Goal: Information Seeking & Learning: Learn about a topic

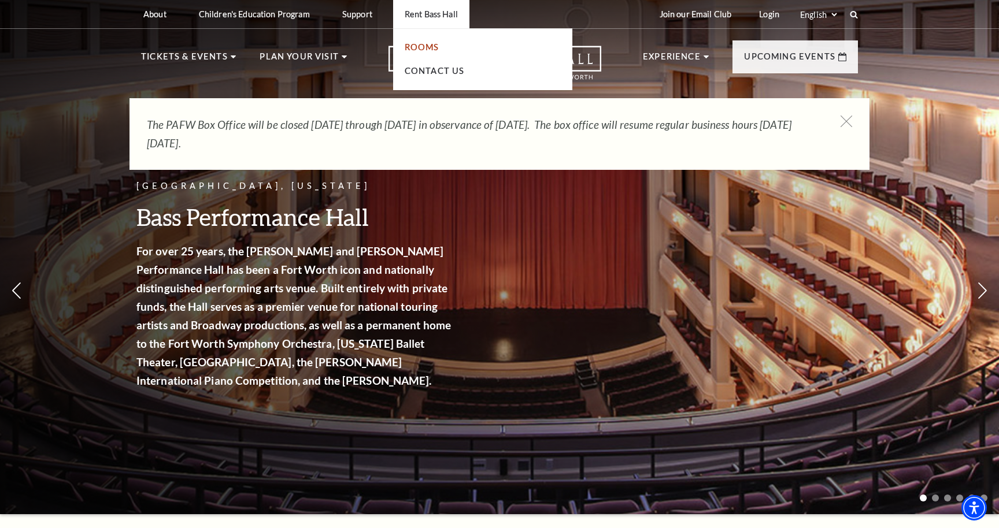
click at [427, 51] on link "Rooms" at bounding box center [422, 47] width 35 height 10
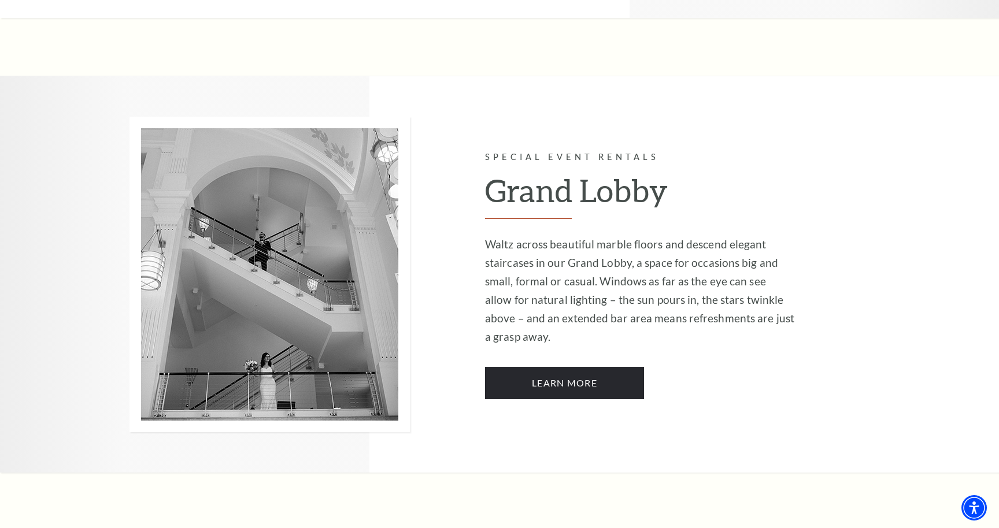
scroll to position [1870, 0]
click at [524, 367] on link "Learn More" at bounding box center [564, 383] width 159 height 32
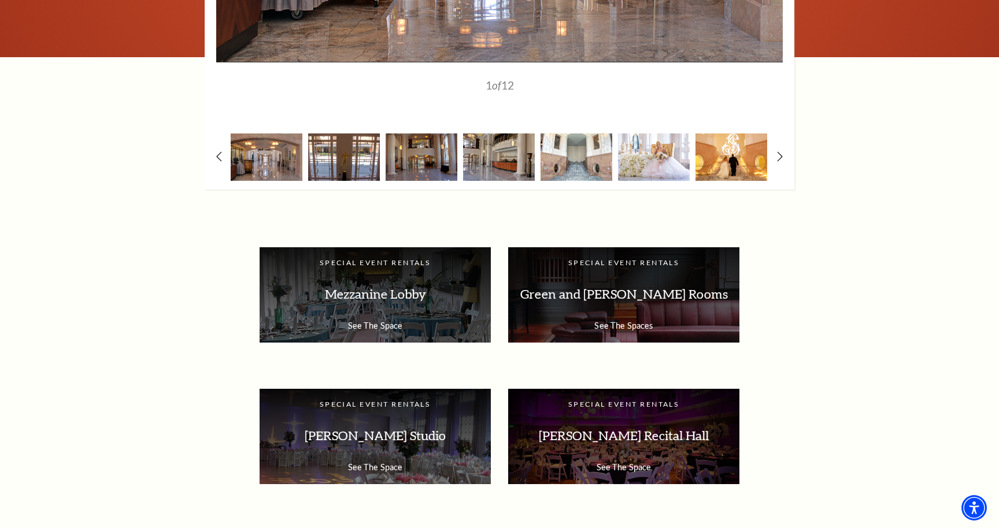
scroll to position [1681, 0]
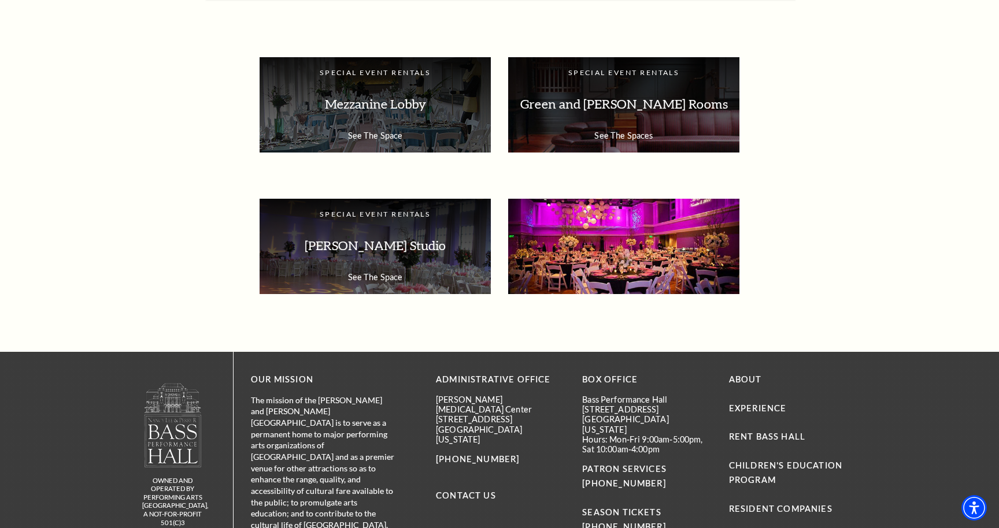
click at [606, 228] on p "[PERSON_NAME] Recital Hall" at bounding box center [624, 246] width 208 height 36
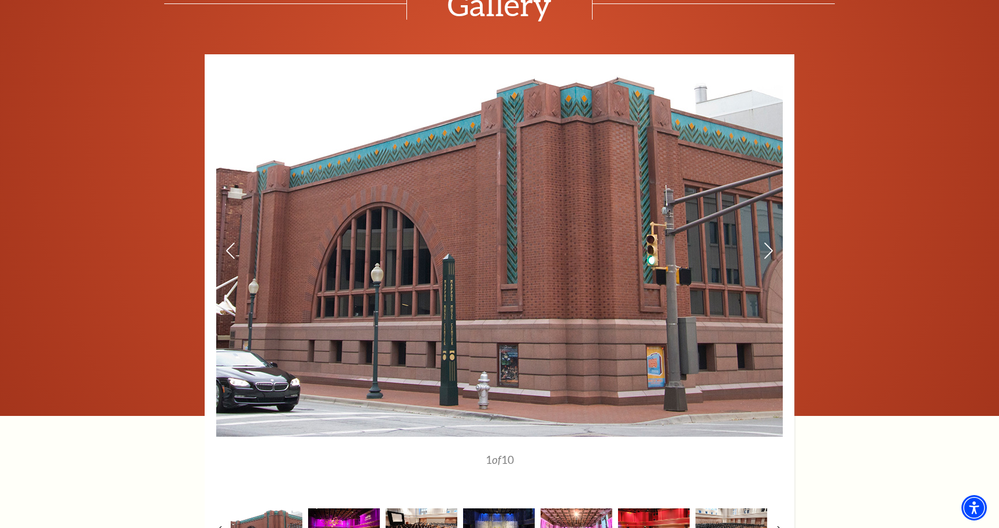
scroll to position [1399, 0]
click at [767, 246] on icon at bounding box center [768, 250] width 12 height 20
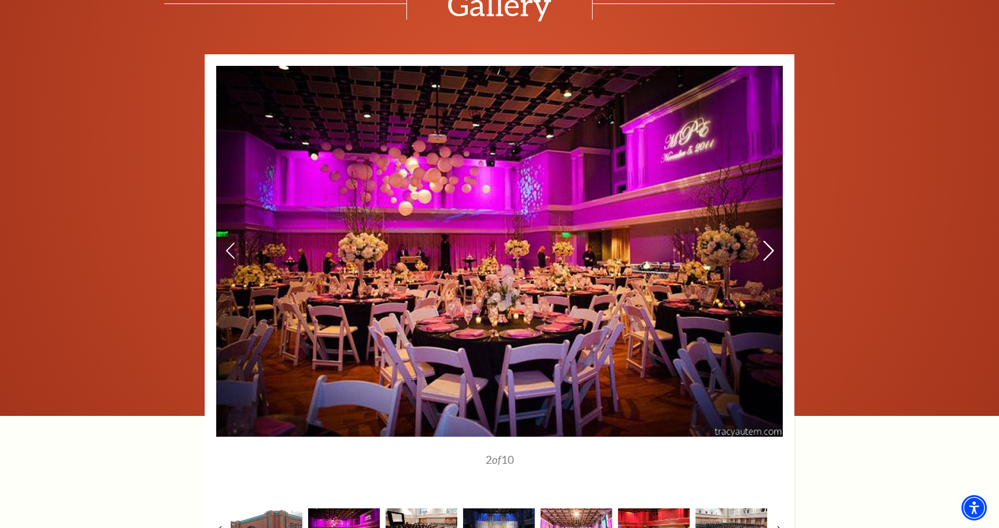
click at [768, 247] on icon at bounding box center [768, 250] width 12 height 20
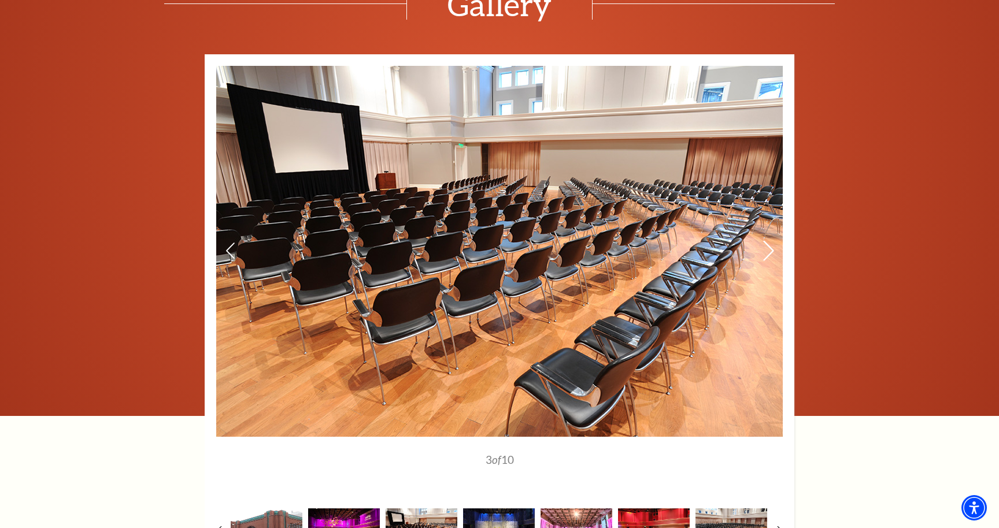
click at [769, 247] on icon at bounding box center [768, 250] width 12 height 20
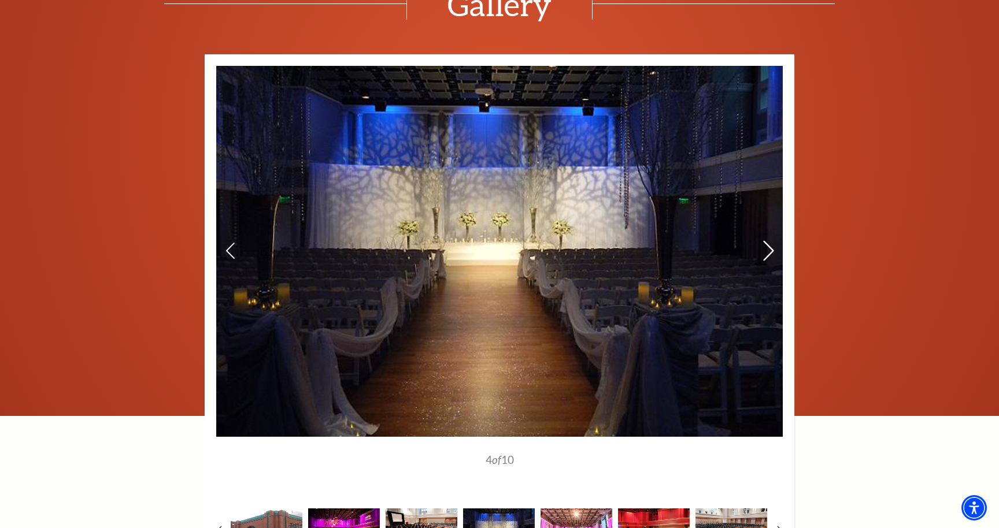
click at [769, 247] on icon at bounding box center [768, 250] width 12 height 20
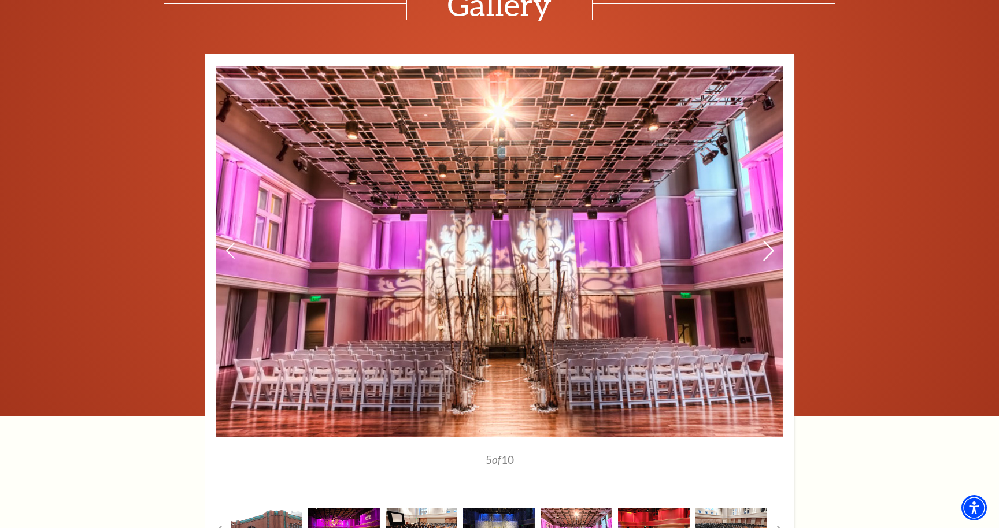
click at [769, 247] on icon at bounding box center [768, 250] width 12 height 20
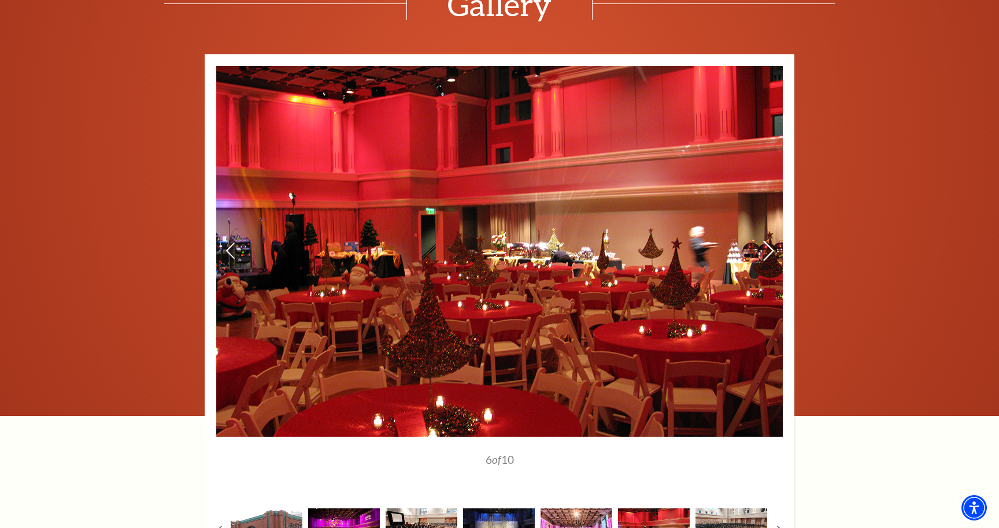
click at [770, 247] on icon at bounding box center [768, 250] width 12 height 20
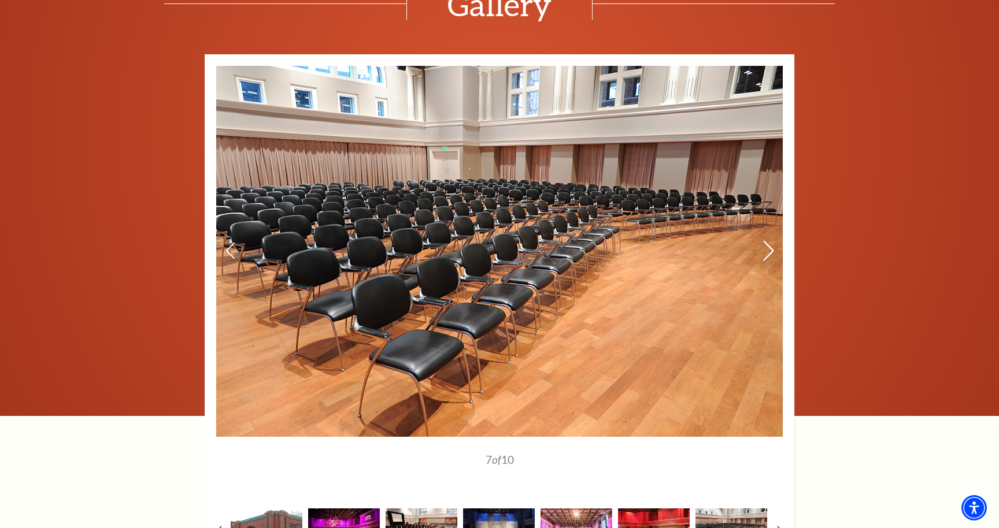
click at [770, 248] on icon at bounding box center [768, 250] width 12 height 20
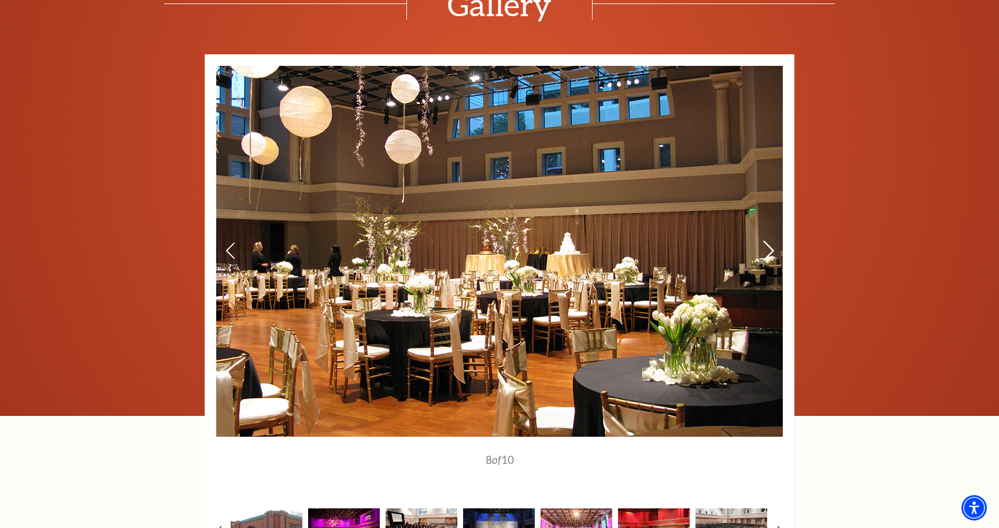
click at [771, 248] on icon at bounding box center [768, 250] width 12 height 20
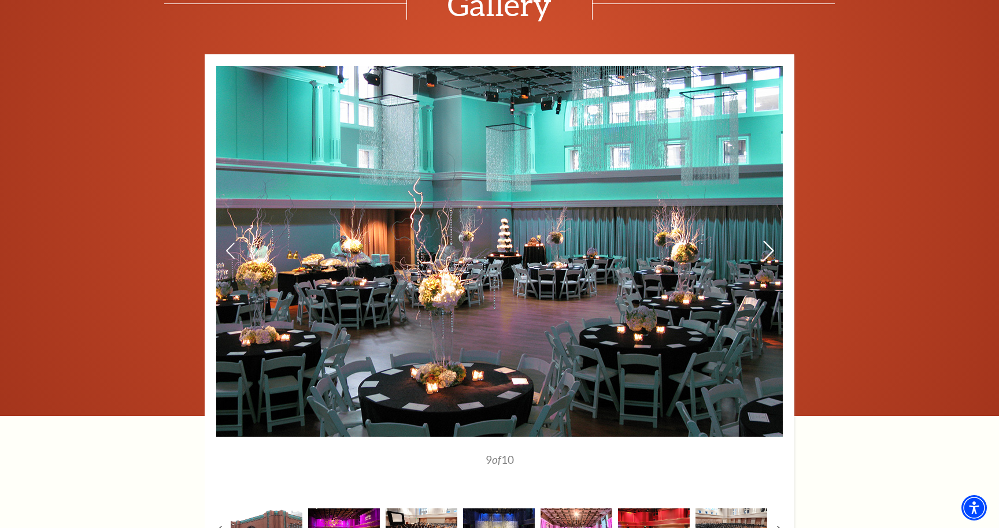
click at [771, 248] on use at bounding box center [768, 250] width 10 height 20
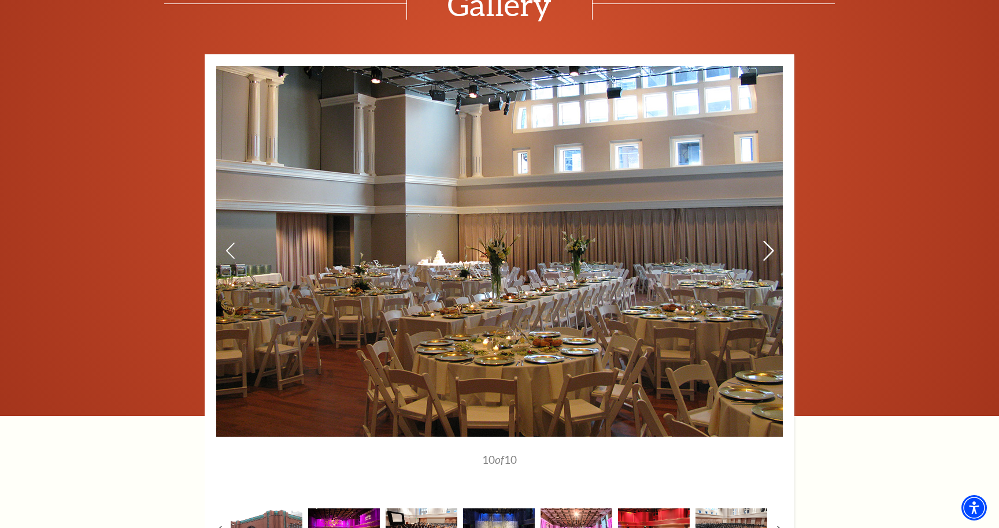
click at [771, 249] on use at bounding box center [768, 250] width 10 height 20
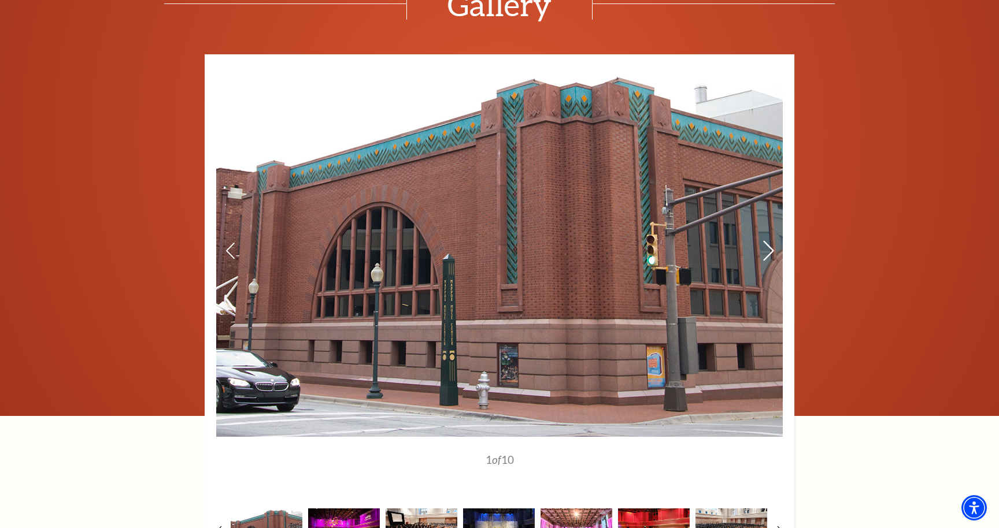
click at [772, 249] on icon at bounding box center [768, 250] width 12 height 20
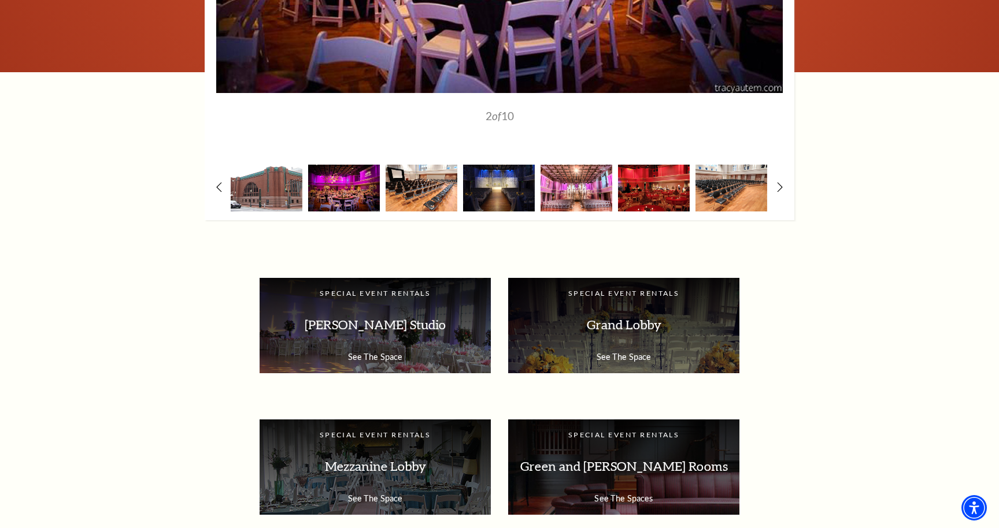
scroll to position [1799, 0]
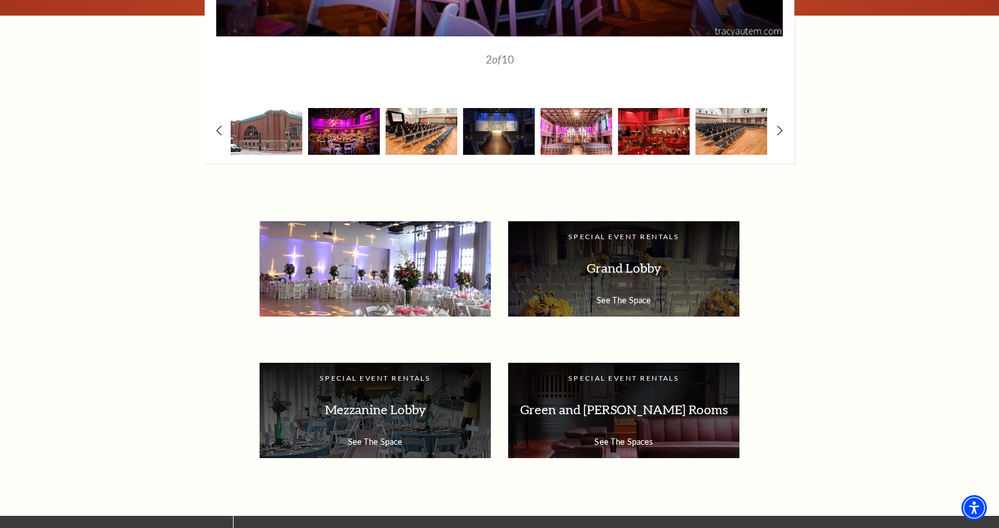
click at [453, 269] on p "[PERSON_NAME] Studio" at bounding box center [375, 268] width 208 height 36
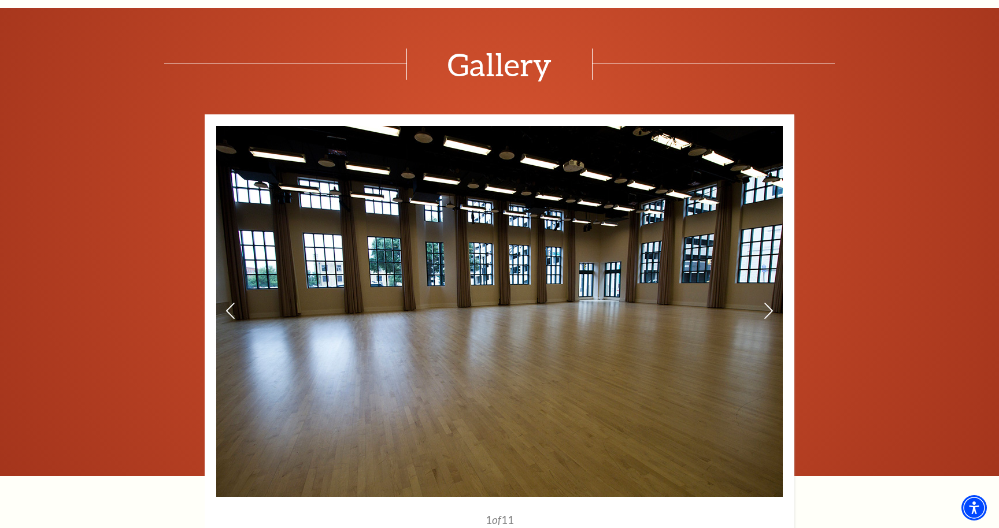
scroll to position [1361, 0]
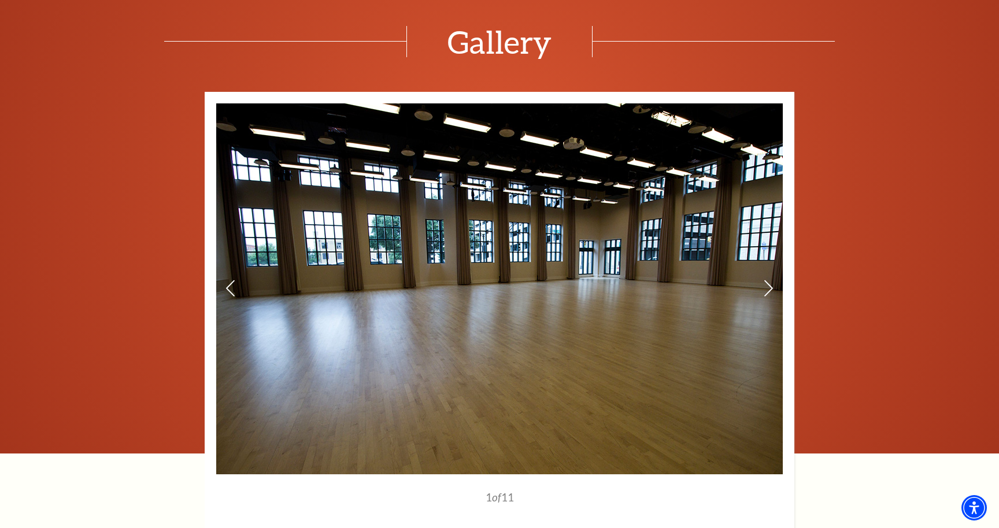
click at [760, 282] on img at bounding box center [499, 288] width 566 height 371
click at [765, 283] on icon at bounding box center [768, 288] width 12 height 20
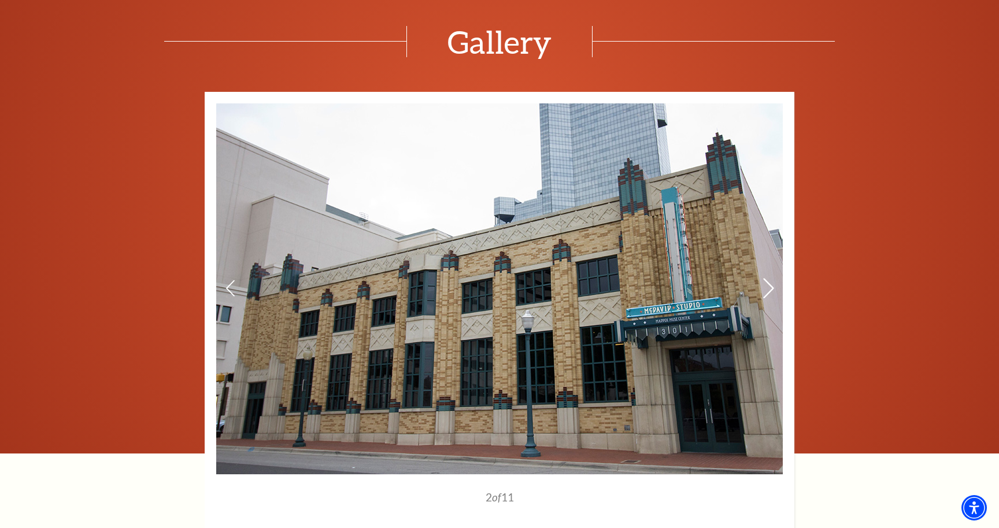
click at [765, 283] on icon at bounding box center [768, 288] width 12 height 20
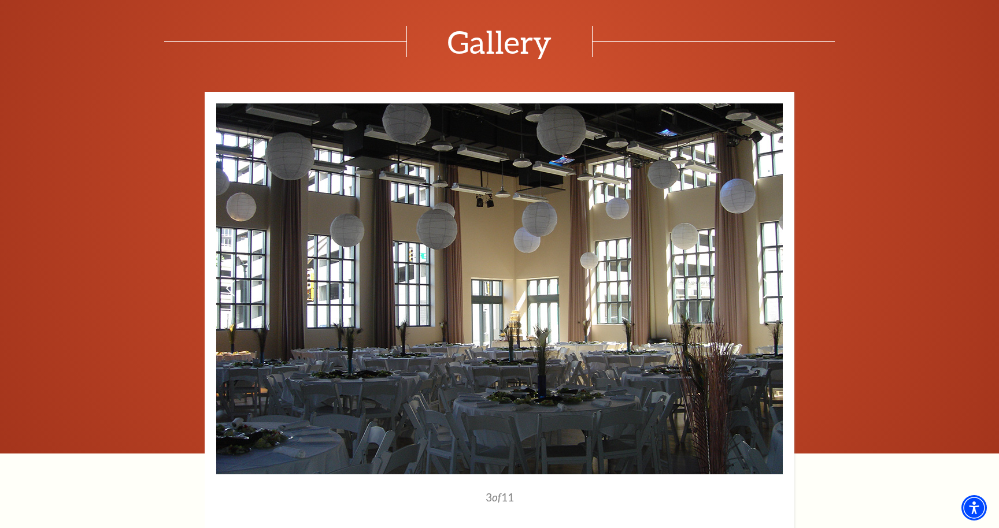
click at [765, 283] on icon at bounding box center [768, 288] width 12 height 20
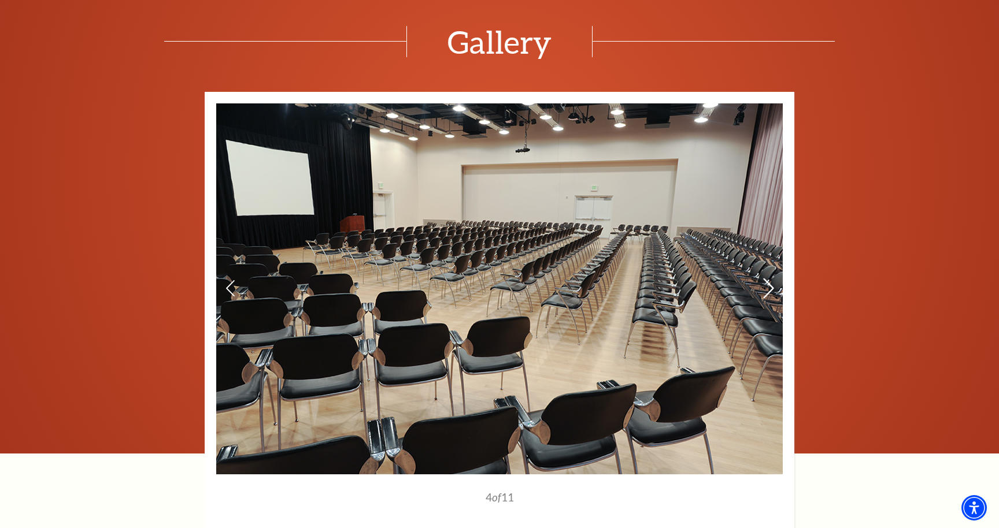
click at [765, 283] on icon at bounding box center [768, 288] width 12 height 20
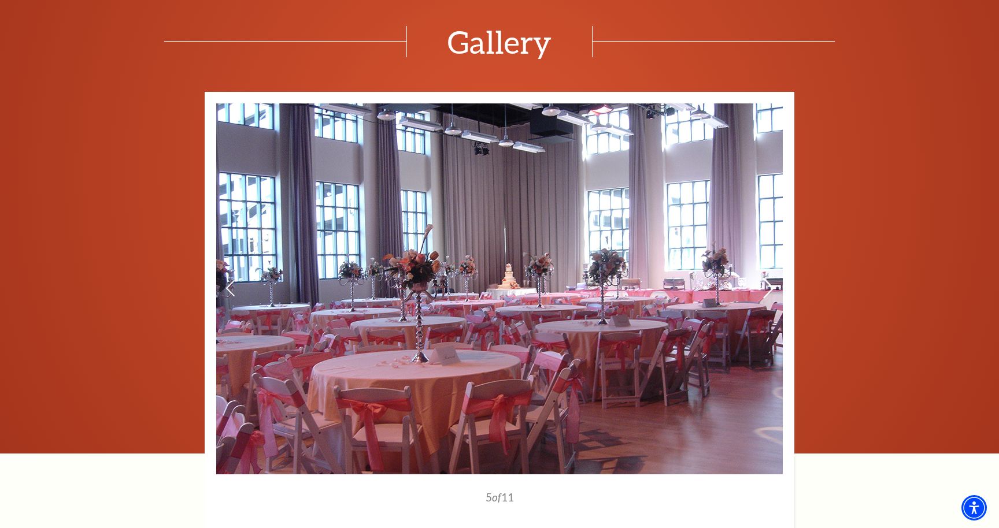
click at [765, 283] on icon at bounding box center [768, 288] width 12 height 20
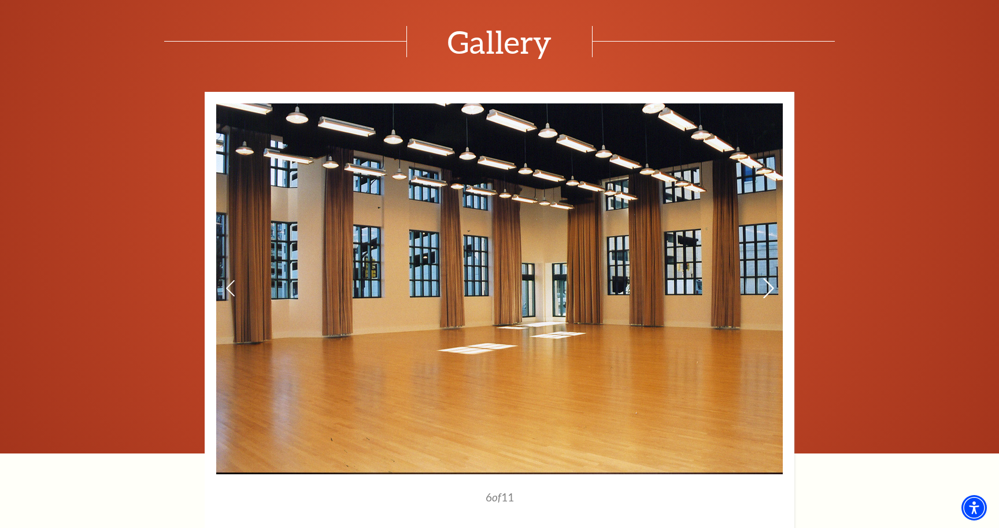
click at [766, 283] on icon at bounding box center [768, 288] width 12 height 20
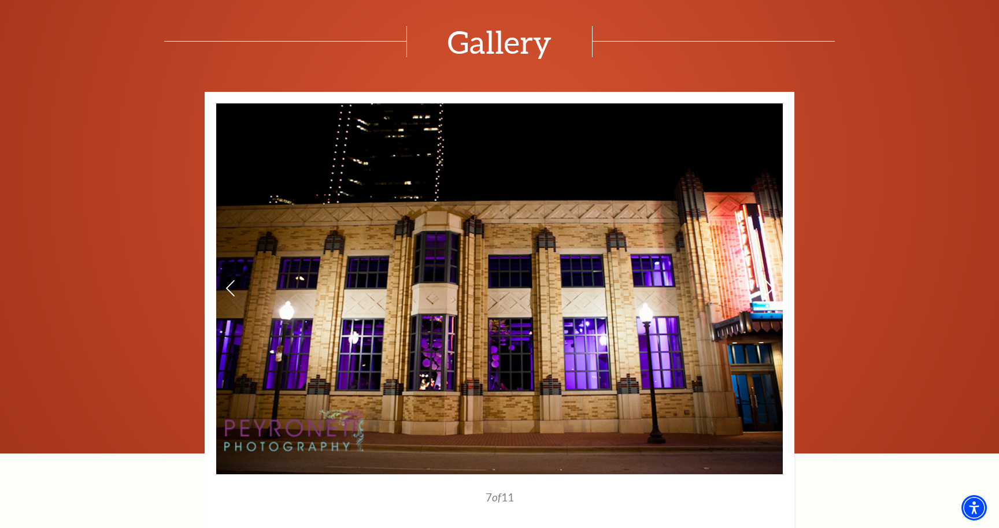
click at [766, 283] on icon at bounding box center [768, 288] width 12 height 20
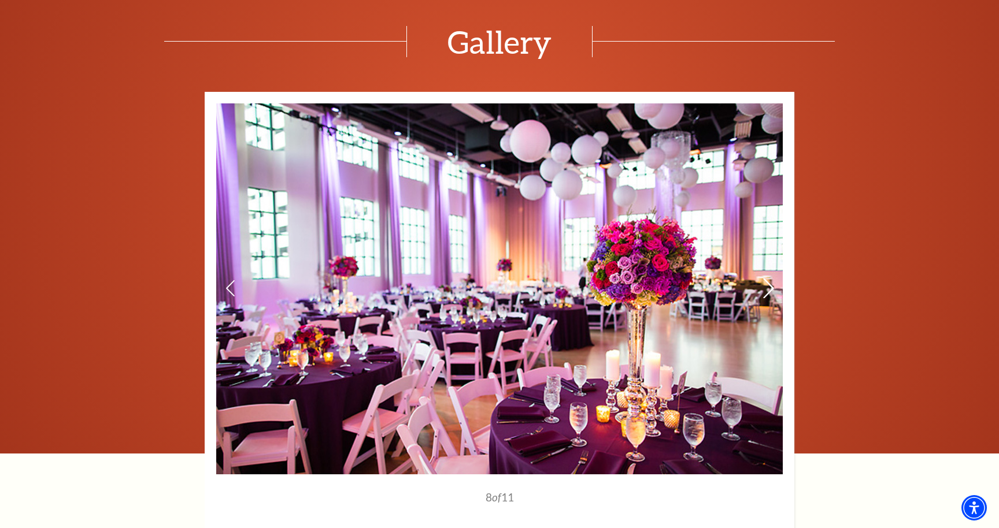
click at [766, 283] on icon at bounding box center [768, 288] width 12 height 20
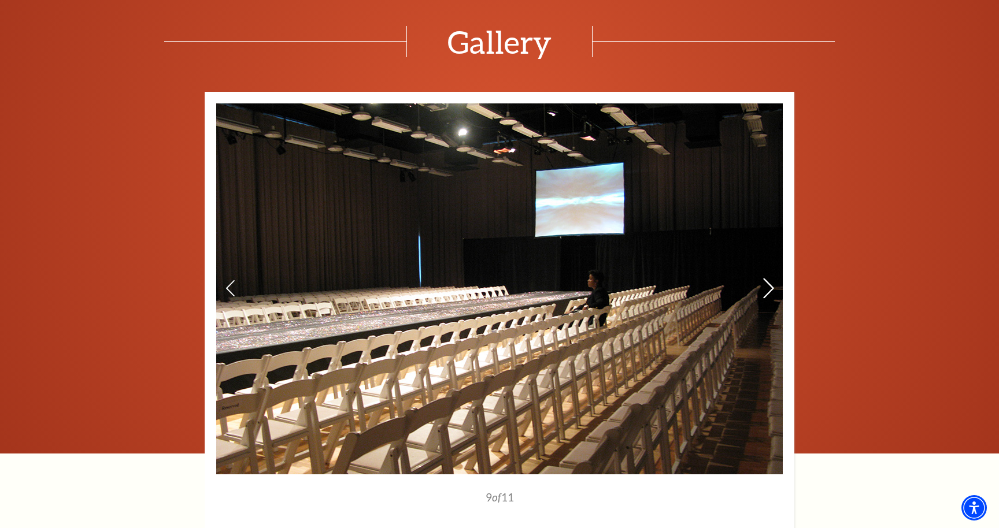
click at [767, 284] on icon at bounding box center [768, 288] width 12 height 20
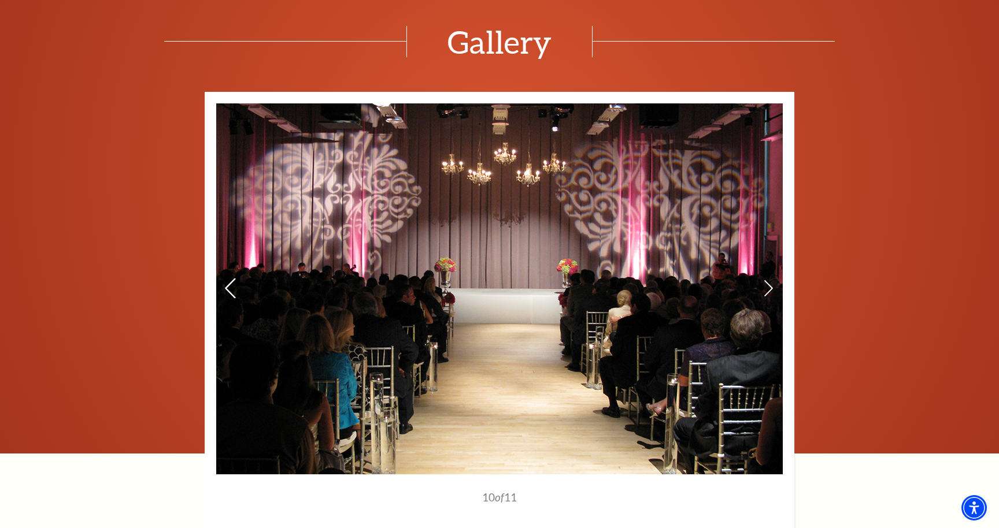
click at [228, 288] on icon at bounding box center [230, 288] width 12 height 20
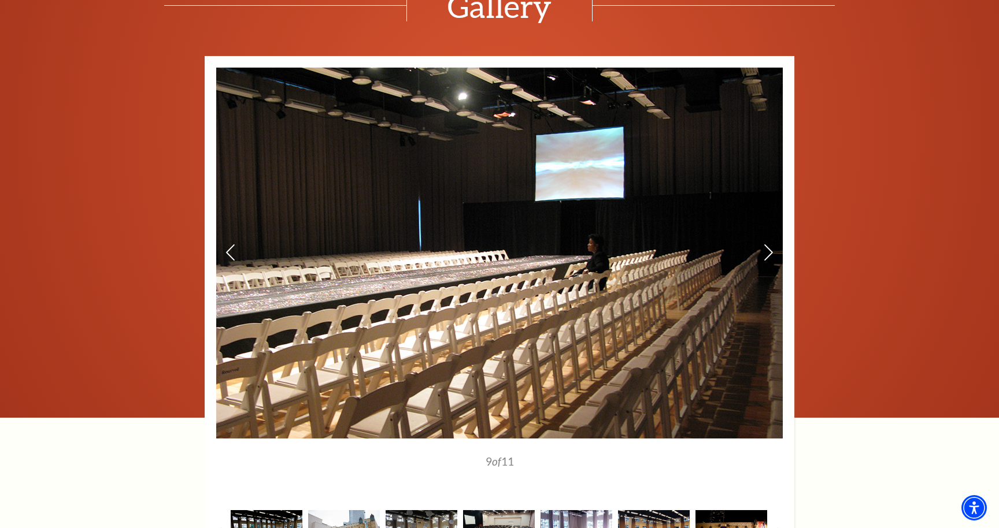
scroll to position [1386, 0]
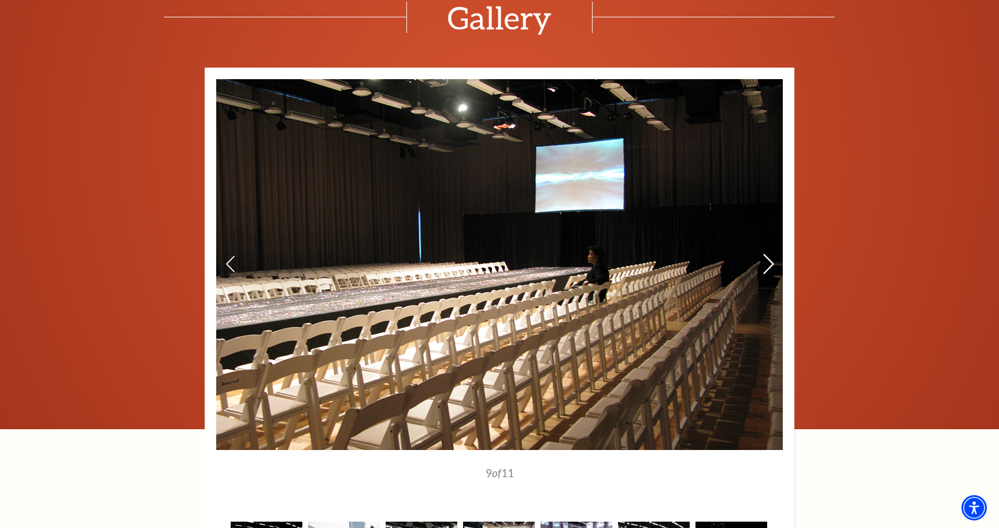
click at [766, 264] on icon at bounding box center [768, 264] width 12 height 20
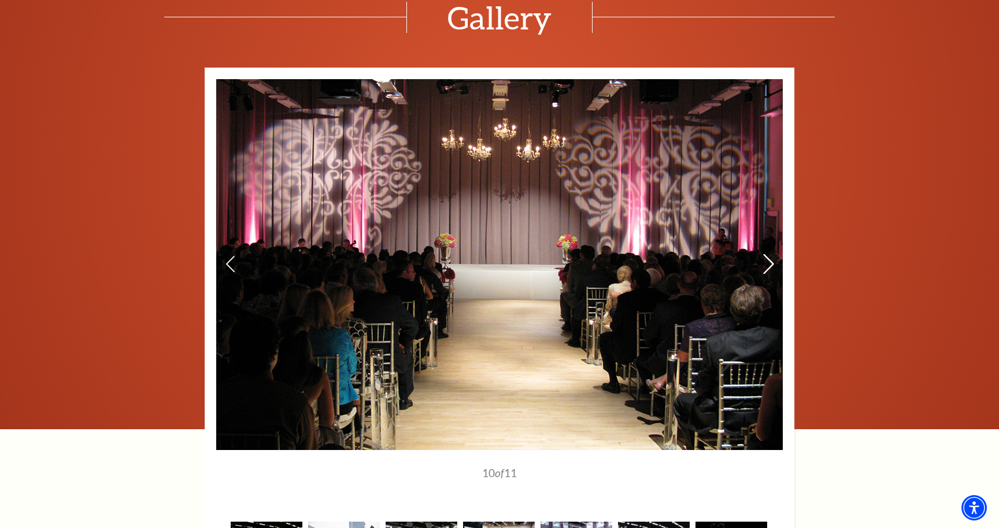
click at [766, 265] on icon at bounding box center [768, 264] width 12 height 20
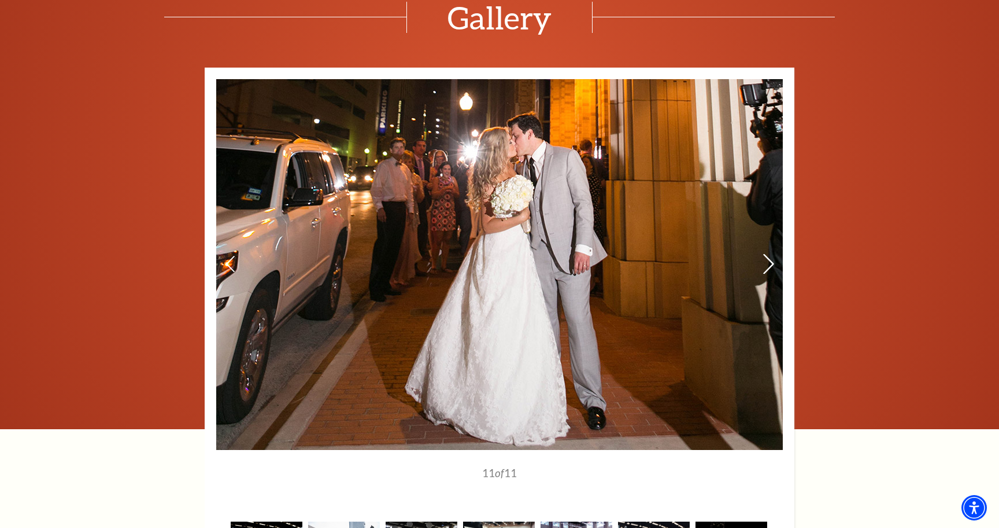
click at [766, 265] on use at bounding box center [768, 264] width 10 height 20
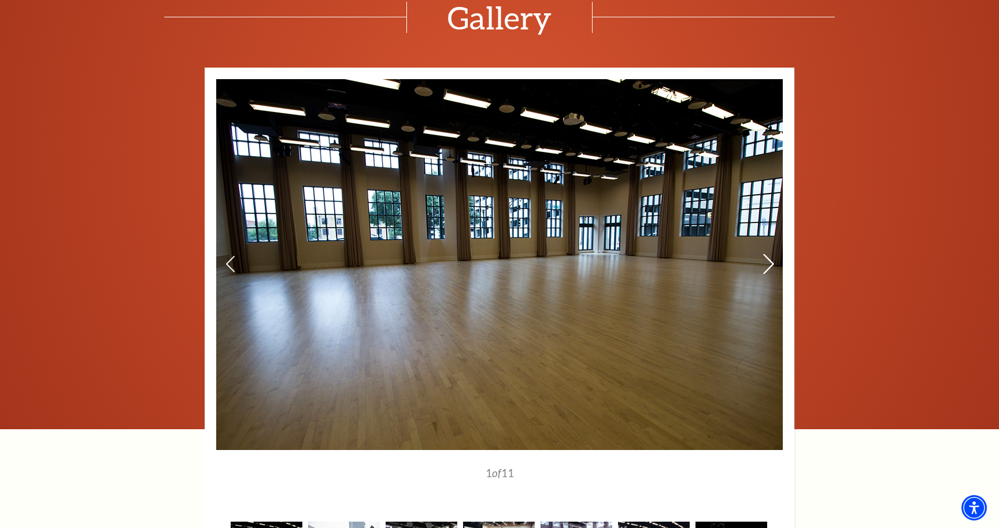
click at [767, 266] on icon at bounding box center [768, 264] width 12 height 20
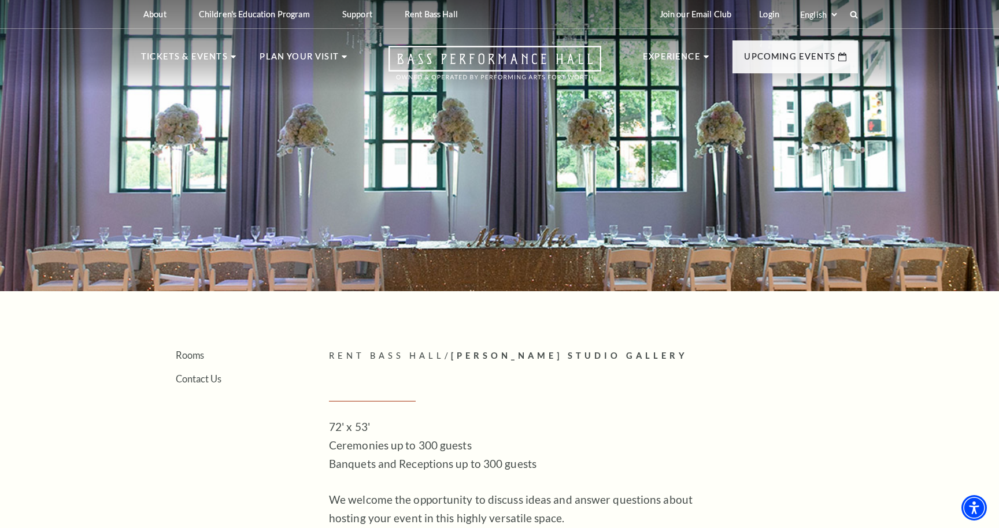
scroll to position [0, 0]
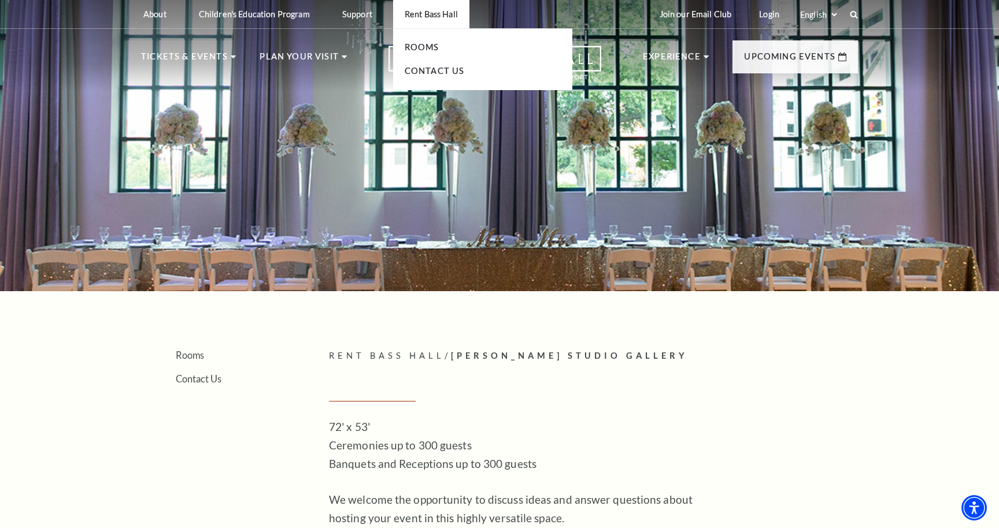
click at [447, 16] on p "Rent Bass Hall" at bounding box center [431, 14] width 53 height 10
click at [431, 17] on p "Rent Bass Hall" at bounding box center [431, 14] width 53 height 10
click at [434, 43] on link "Rooms" at bounding box center [422, 47] width 35 height 10
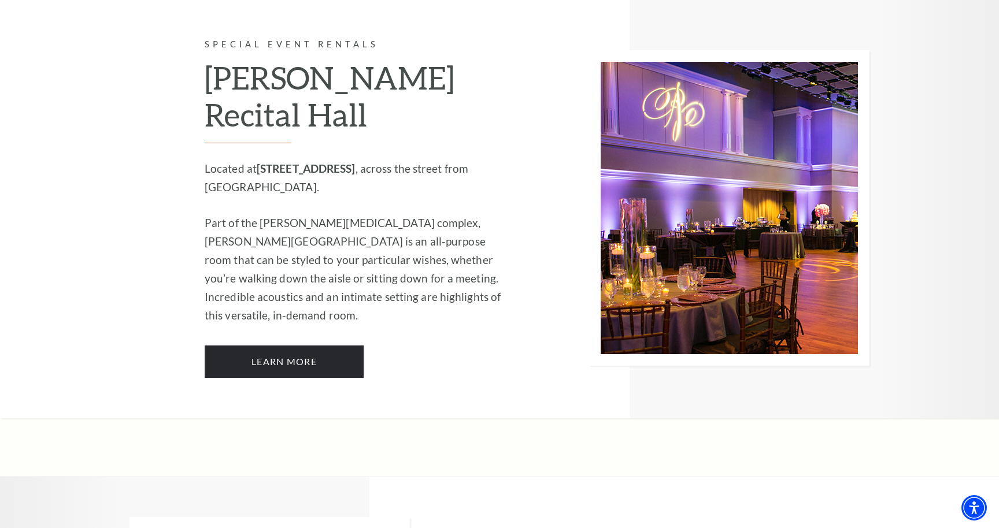
scroll to position [1070, 0]
